Goal: Find specific page/section: Find specific page/section

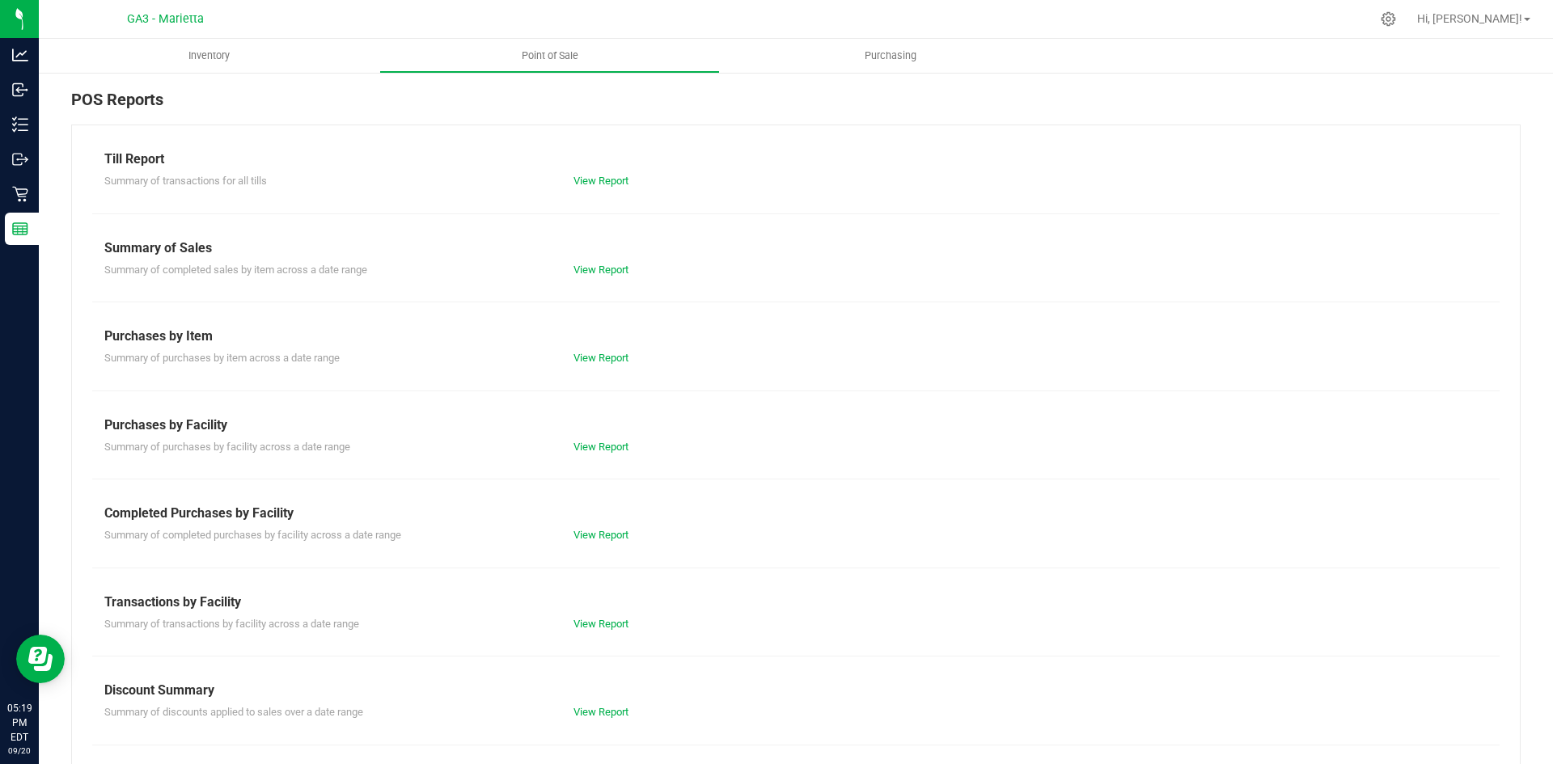
click at [1093, 341] on div "Purchases by Item" at bounding box center [795, 336] width 1383 height 19
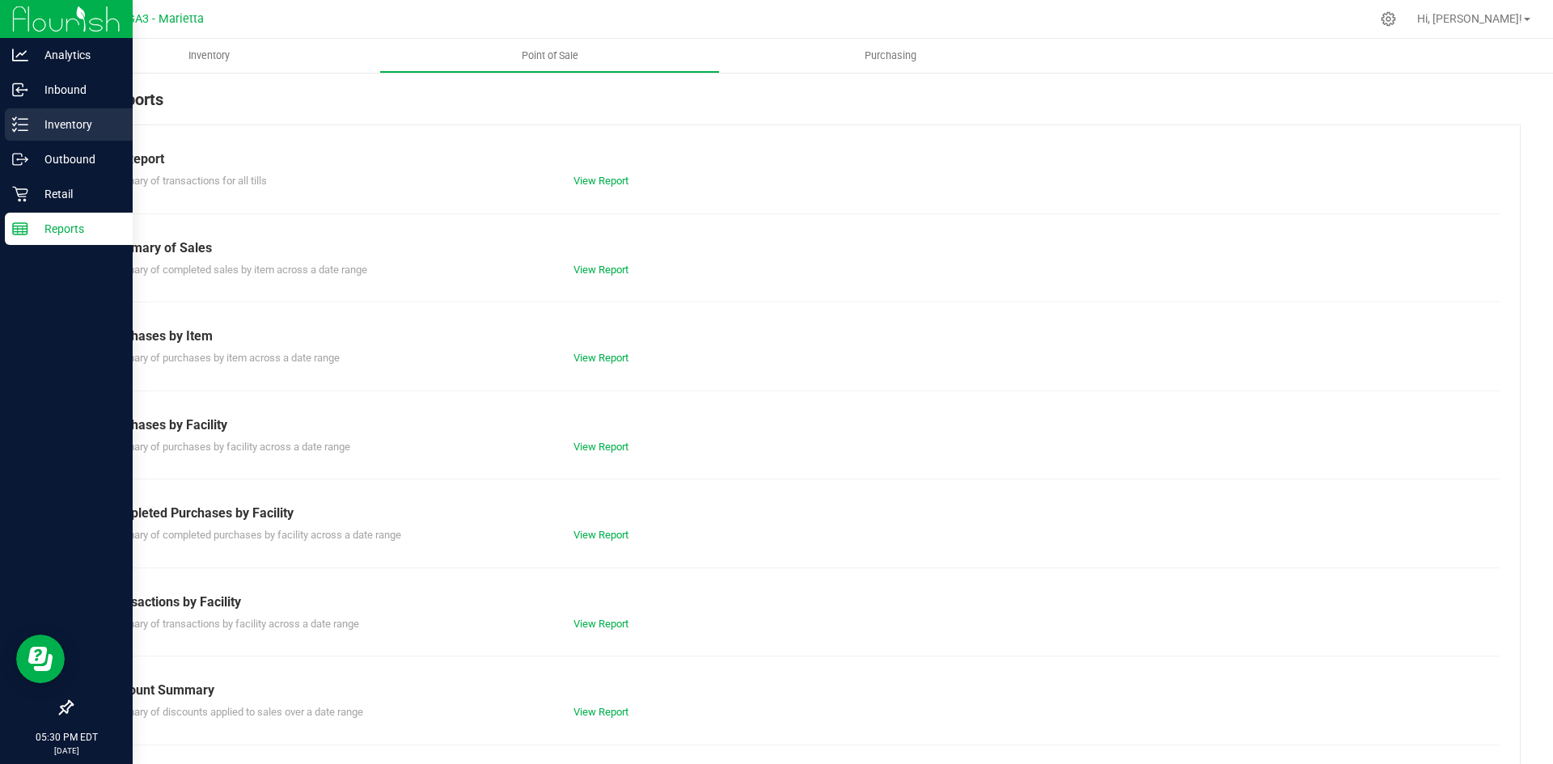
click at [36, 129] on p "Inventory" at bounding box center [76, 124] width 97 height 19
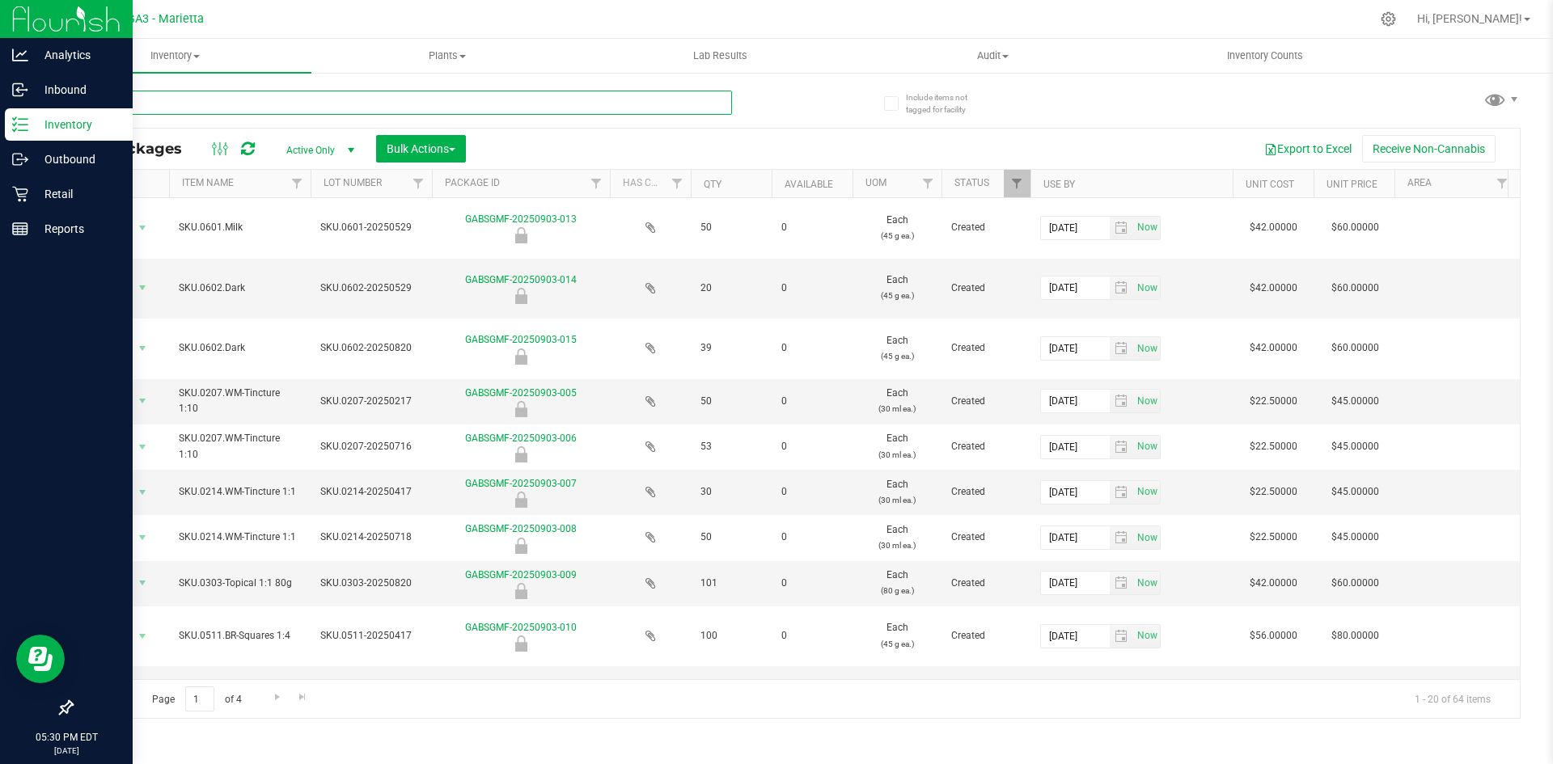
click at [426, 109] on input "text" at bounding box center [401, 103] width 661 height 24
type input "3"
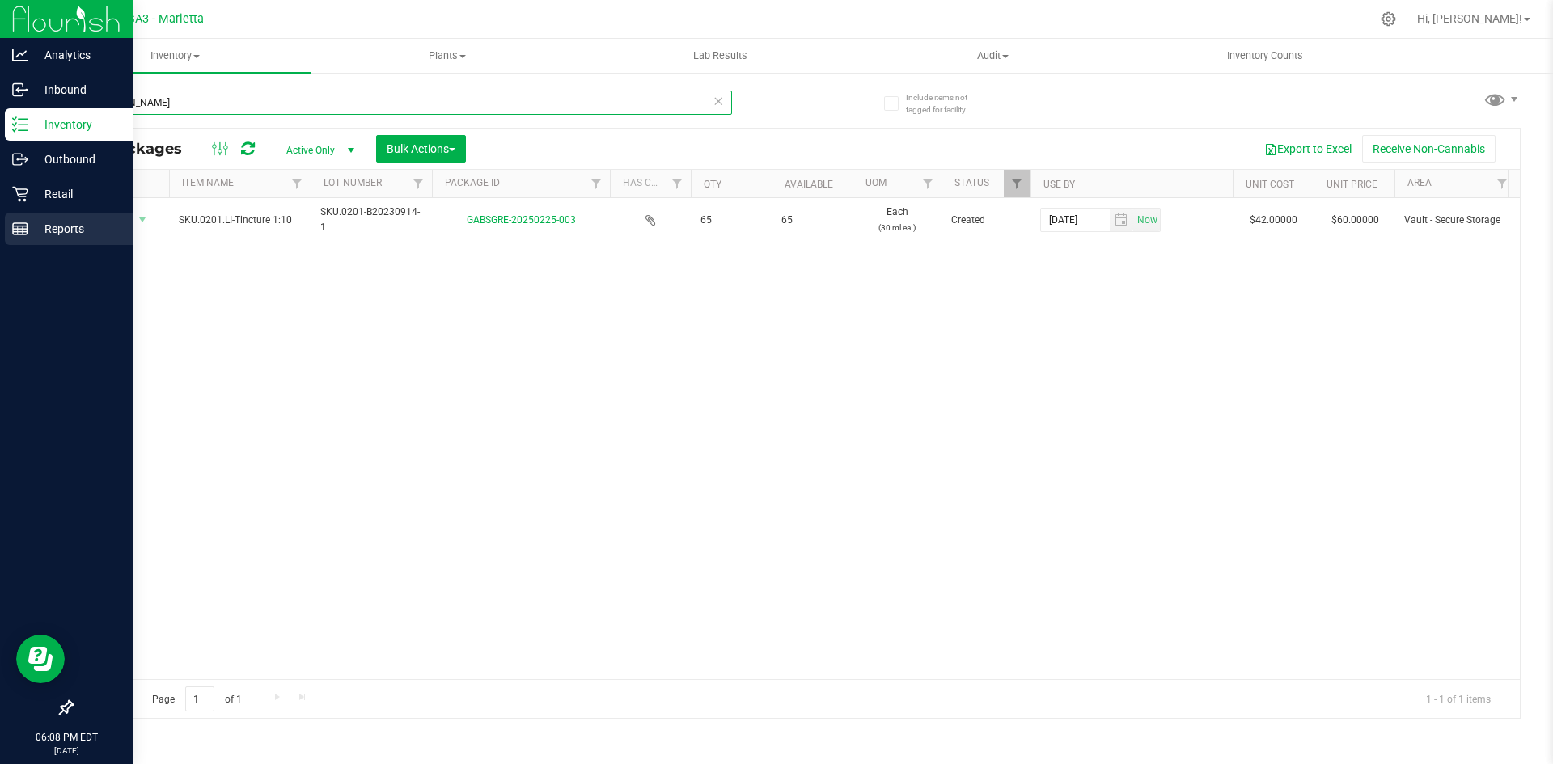
type input "[DOMAIN_NAME]"
click at [29, 224] on p "Reports" at bounding box center [76, 228] width 97 height 19
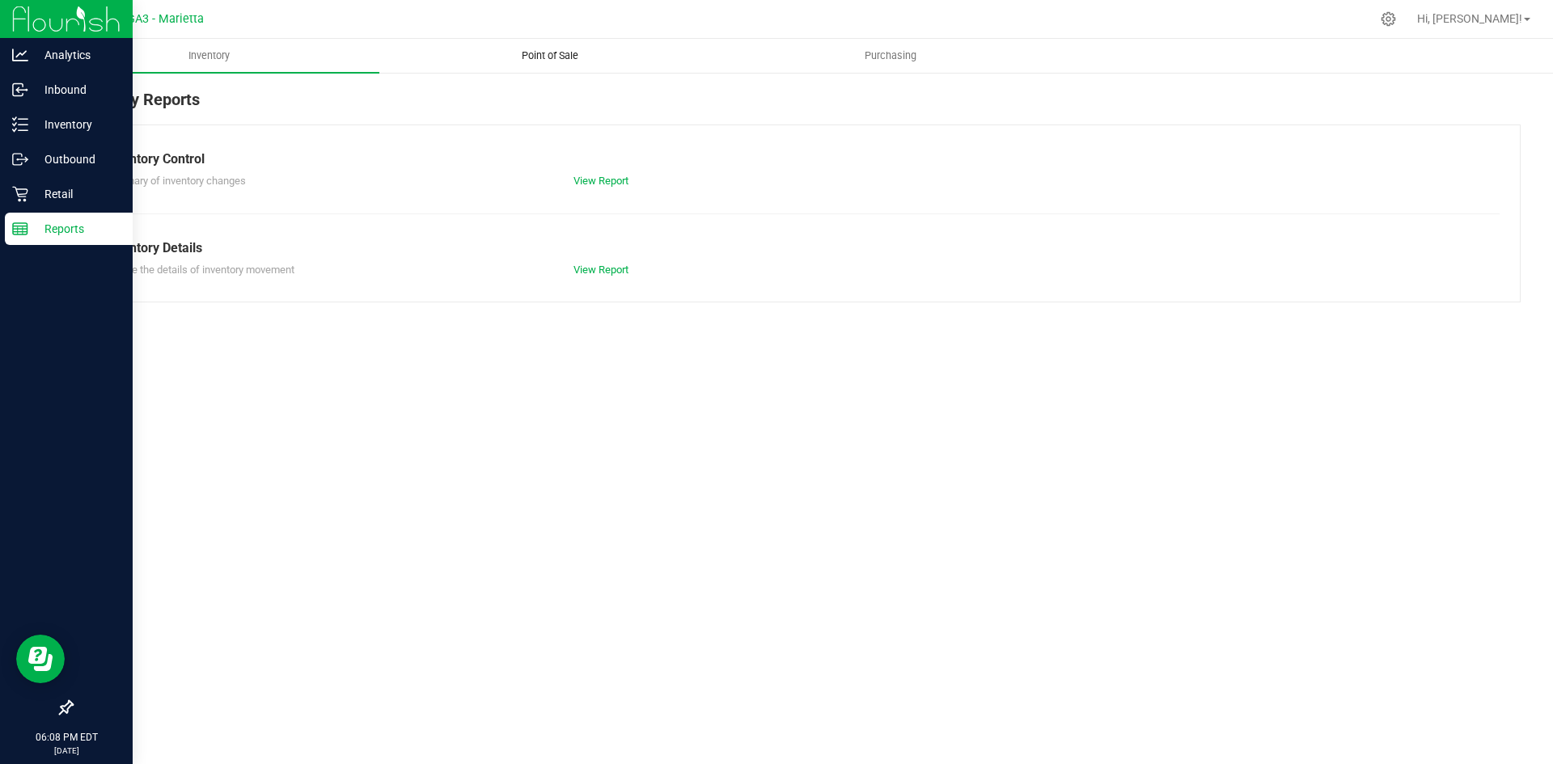
click at [557, 46] on uib-tab-heading "Point of Sale" at bounding box center [549, 56] width 339 height 32
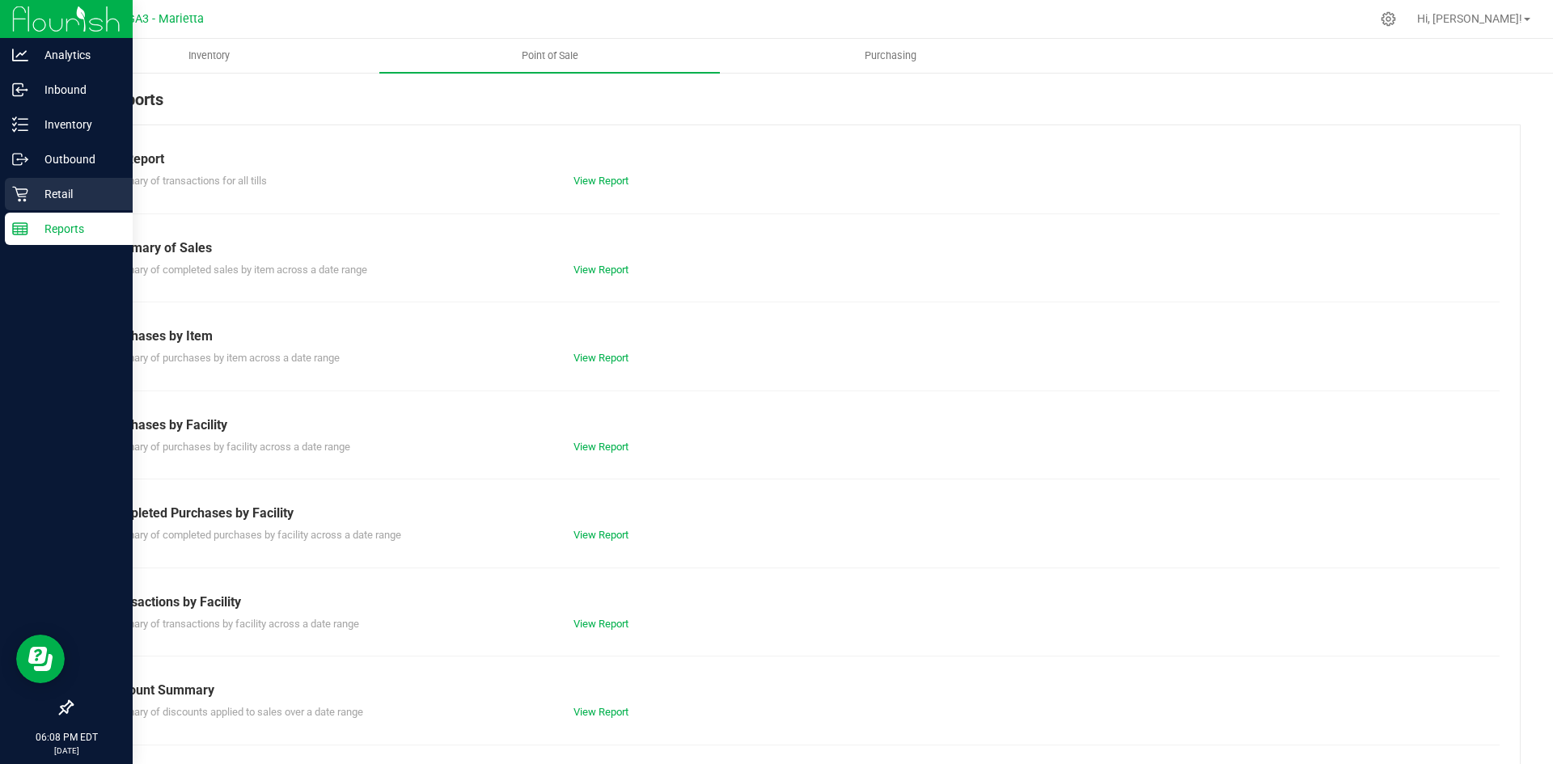
click at [51, 184] on p "Retail" at bounding box center [76, 193] width 97 height 19
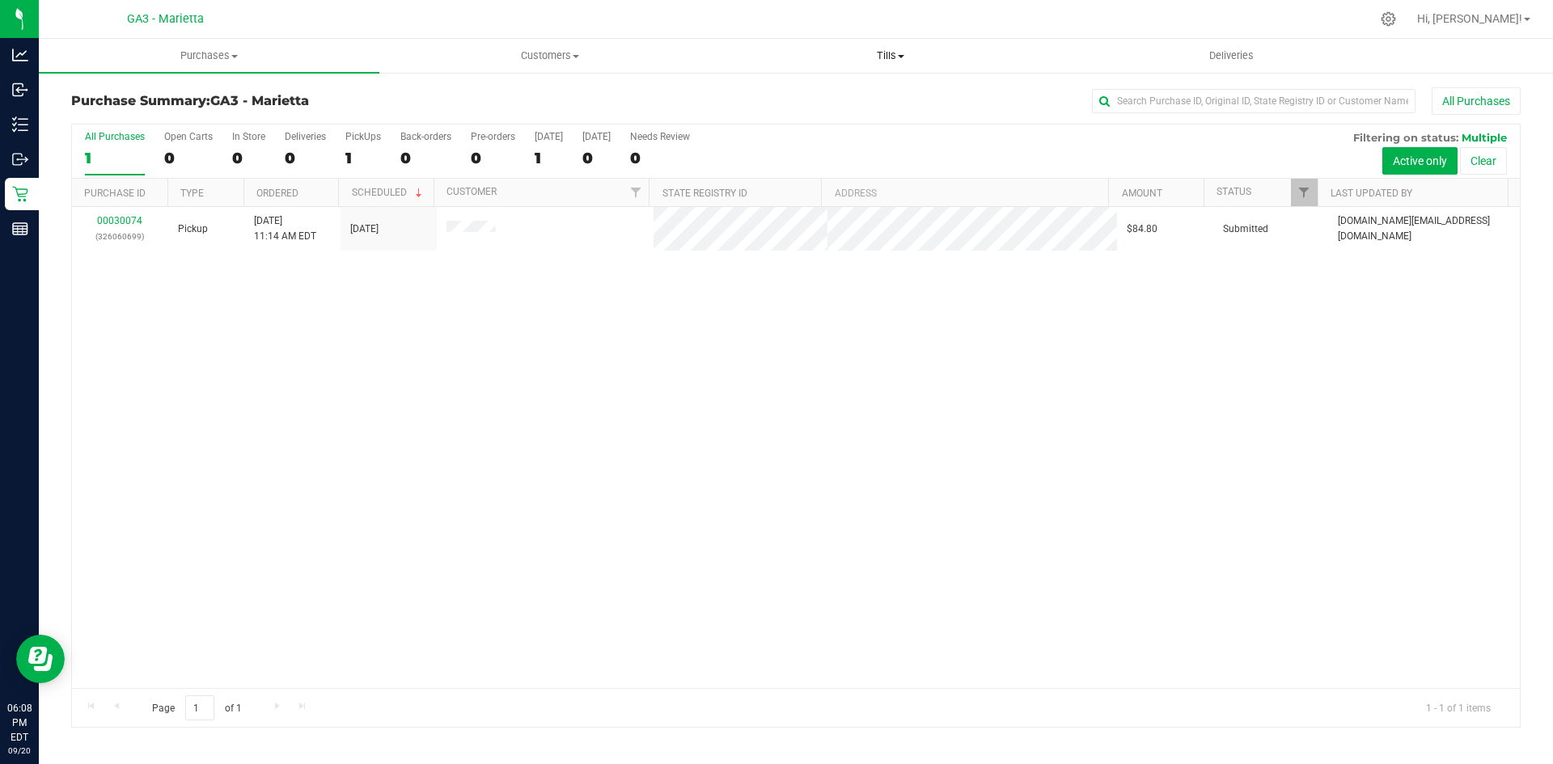
click at [901, 59] on span "Tills" at bounding box center [890, 56] width 339 height 15
click at [877, 94] on li "Manage tills" at bounding box center [890, 97] width 340 height 19
